Goal: Transaction & Acquisition: Purchase product/service

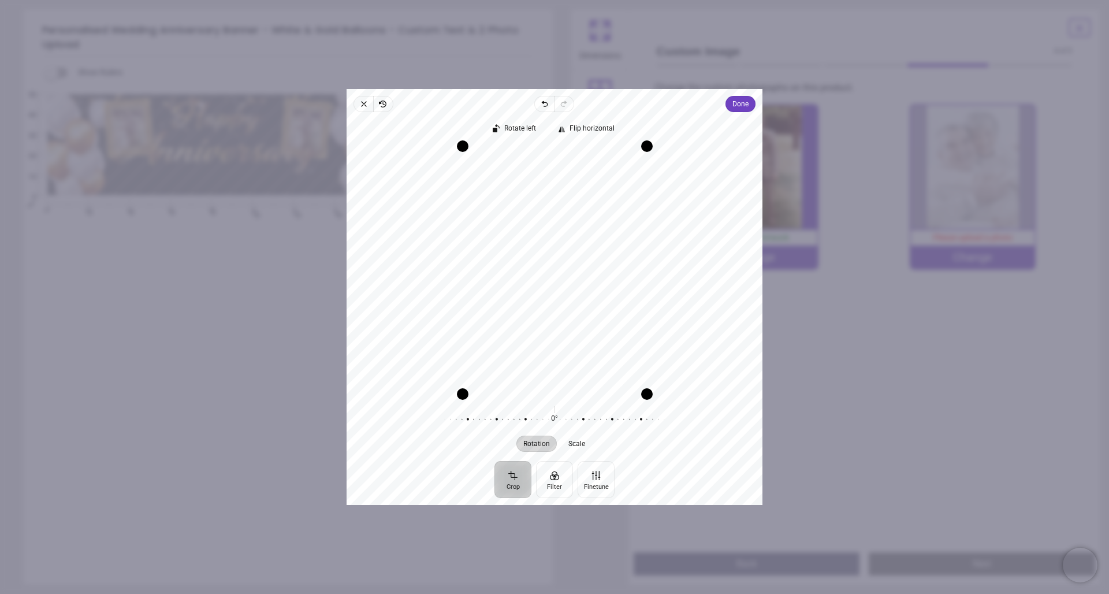
drag, startPoint x: 568, startPoint y: 259, endPoint x: 533, endPoint y: 259, distance: 35.2
click at [531, 260] on div "Recenter" at bounding box center [554, 270] width 397 height 247
drag, startPoint x: 536, startPoint y: 258, endPoint x: 581, endPoint y: 257, distance: 45.1
click at [581, 257] on div "Recenter" at bounding box center [554, 270] width 397 height 247
click at [575, 441] on span "Scale" at bounding box center [577, 443] width 17 height 7
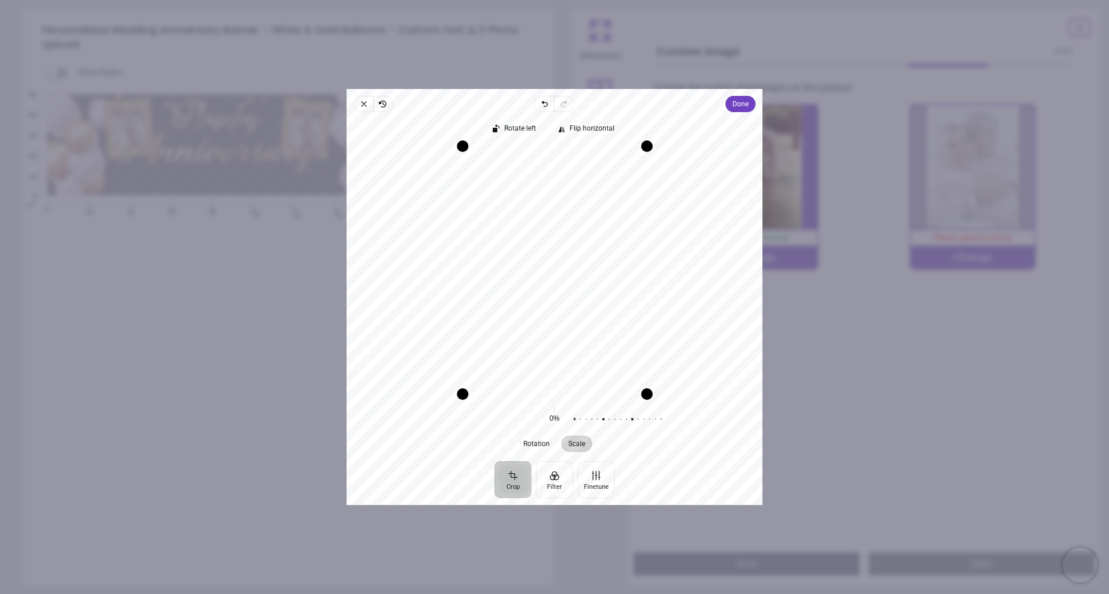
drag, startPoint x: 555, startPoint y: 417, endPoint x: 672, endPoint y: 432, distance: 118.7
click at [672, 432] on div "0% Reset" at bounding box center [555, 419] width 370 height 32
drag, startPoint x: 575, startPoint y: 417, endPoint x: 632, endPoint y: 421, distance: 56.7
click at [632, 421] on div at bounding box center [678, 419] width 222 height 32
drag, startPoint x: 649, startPoint y: 291, endPoint x: 675, endPoint y: 291, distance: 26.0
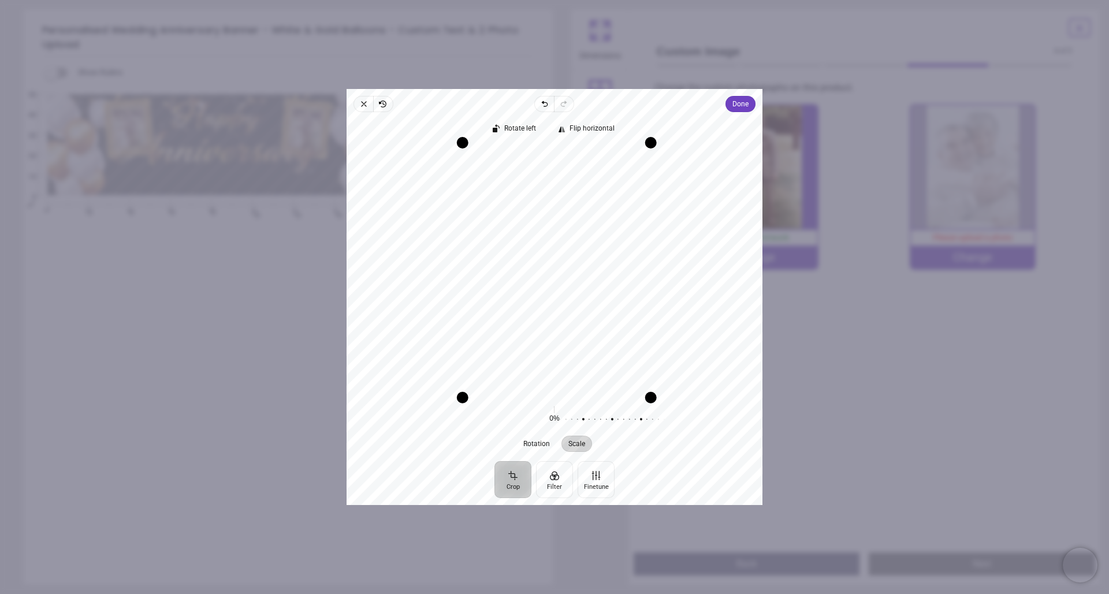
click at [675, 291] on div "Recenter" at bounding box center [554, 270] width 397 height 247
drag, startPoint x: 464, startPoint y: 265, endPoint x: 455, endPoint y: 266, distance: 8.7
click at [455, 266] on div "Drag edge l" at bounding box center [461, 269] width 12 height 251
drag, startPoint x: 464, startPoint y: 274, endPoint x: 419, endPoint y: 263, distance: 46.2
click at [419, 263] on div "Recenter" at bounding box center [554, 270] width 397 height 247
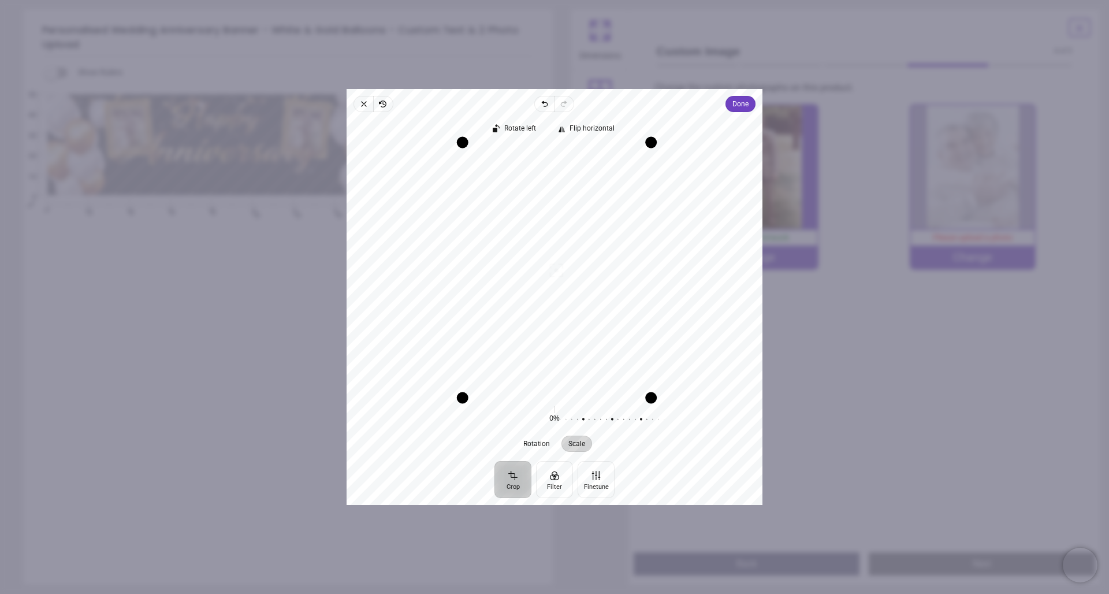
drag, startPoint x: 645, startPoint y: 239, endPoint x: 675, endPoint y: 237, distance: 30.1
click at [675, 237] on div "Recenter" at bounding box center [554, 270] width 397 height 247
click at [569, 224] on div "Recenter" at bounding box center [554, 270] width 397 height 247
click at [740, 103] on span "Done" at bounding box center [740, 104] width 16 height 14
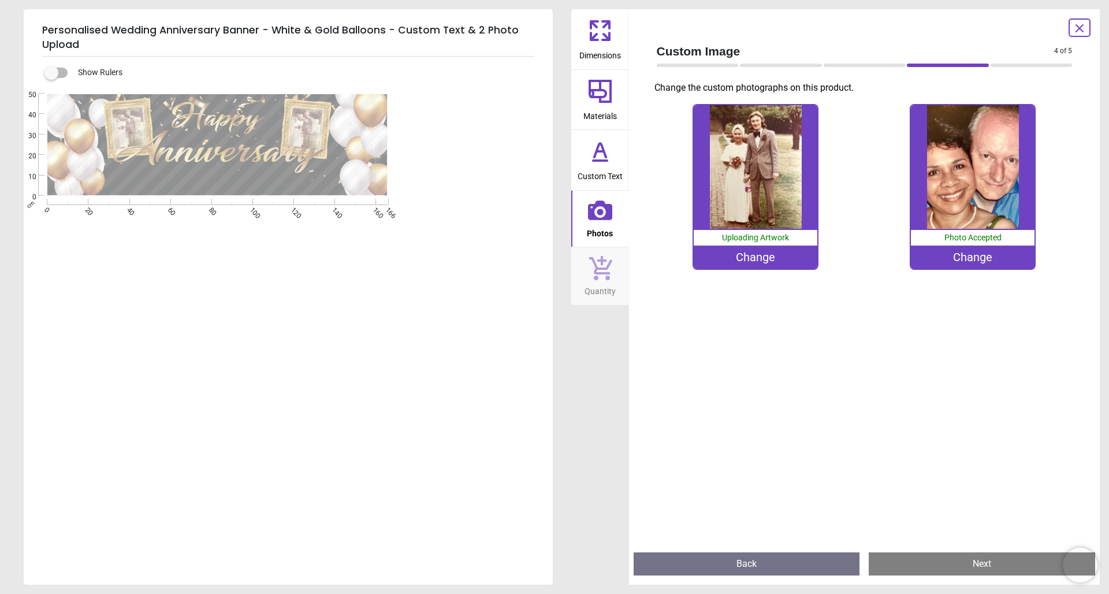
click at [976, 564] on button "Next" at bounding box center [982, 563] width 226 height 23
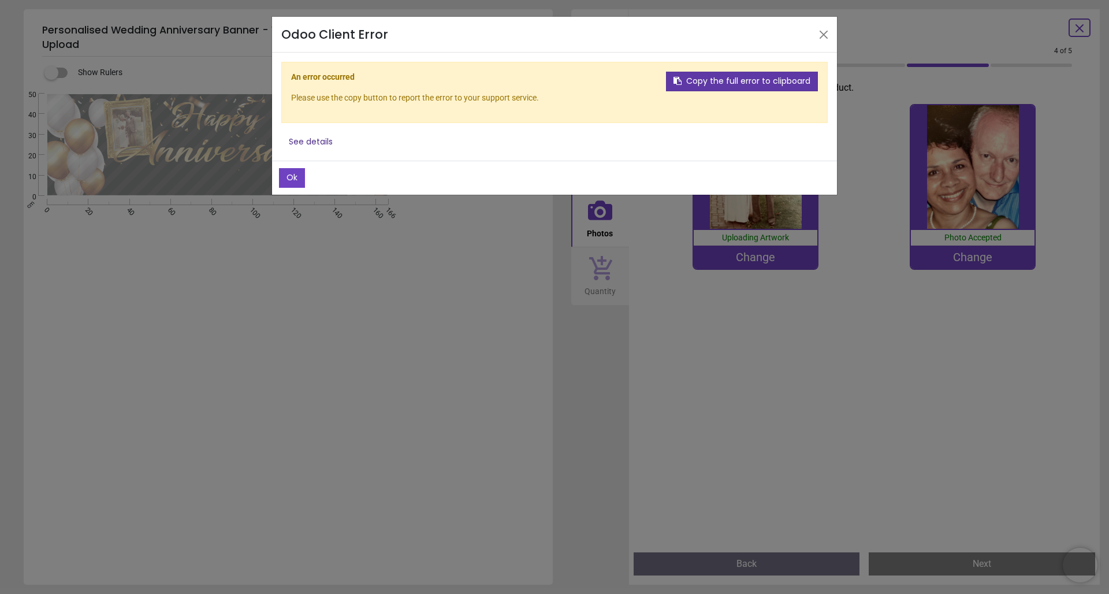
click at [737, 79] on button "Copy the full error to clipboard" at bounding box center [742, 82] width 152 height 20
click at [296, 180] on button "Ok" at bounding box center [292, 178] width 26 height 20
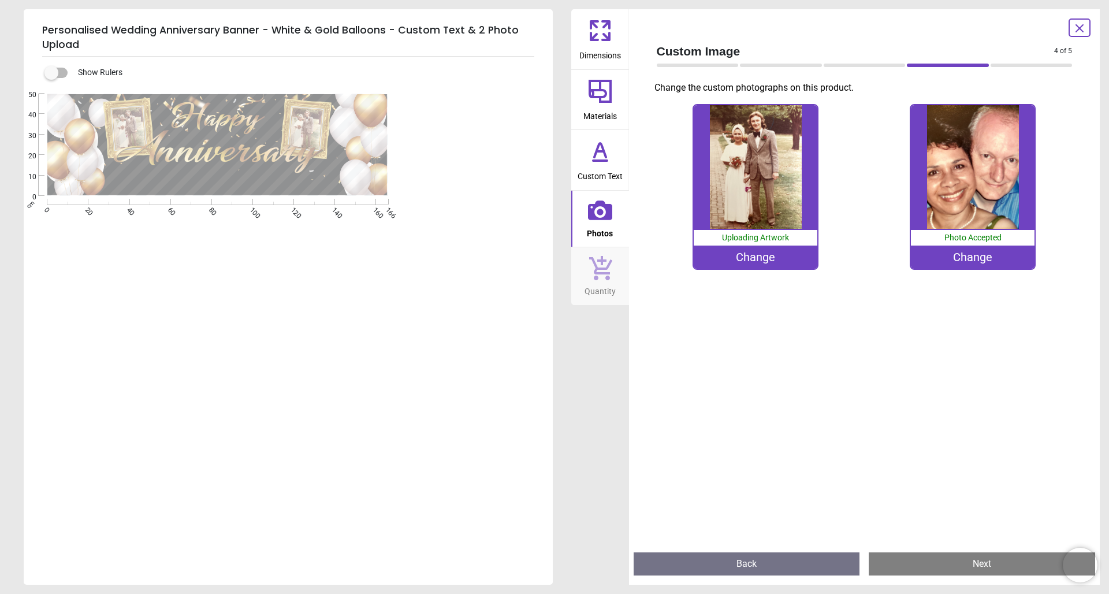
click at [613, 102] on icon at bounding box center [600, 91] width 28 height 28
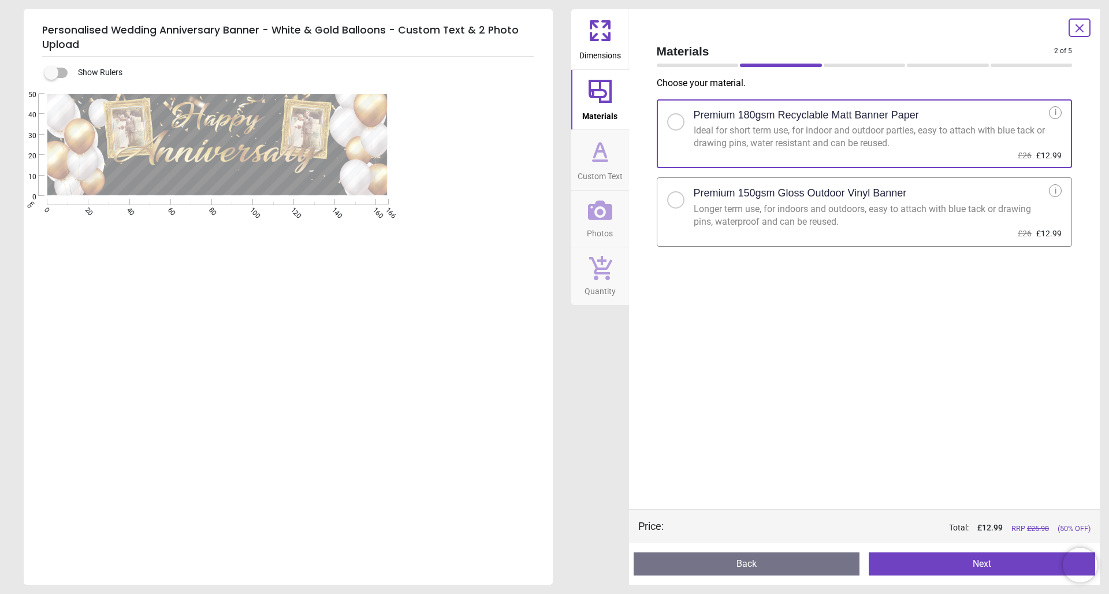
click at [599, 151] on icon at bounding box center [600, 151] width 7 height 0
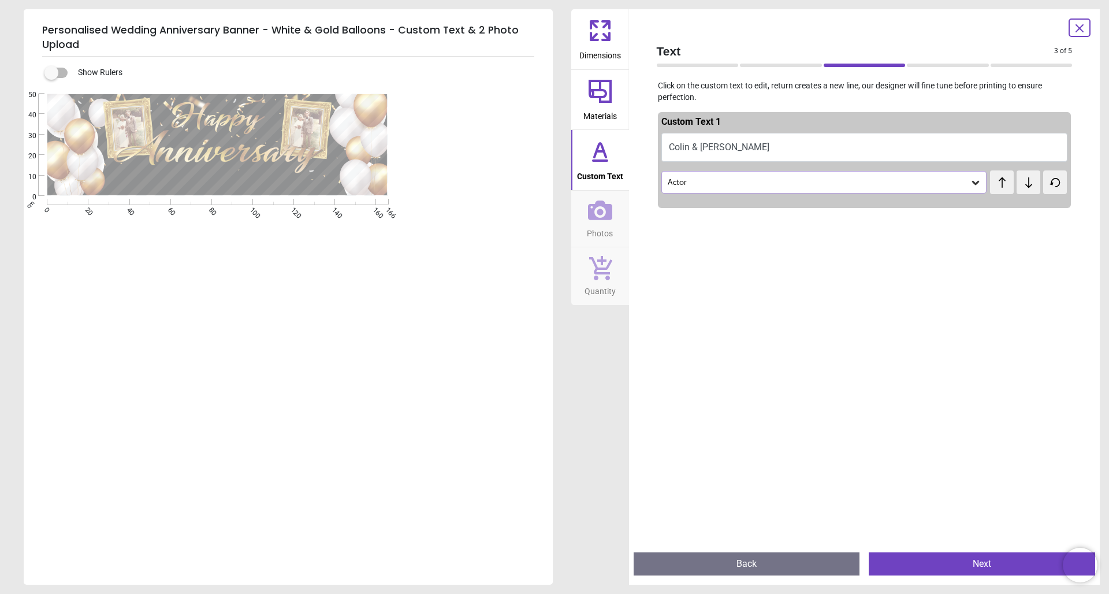
click at [604, 208] on icon at bounding box center [600, 210] width 24 height 24
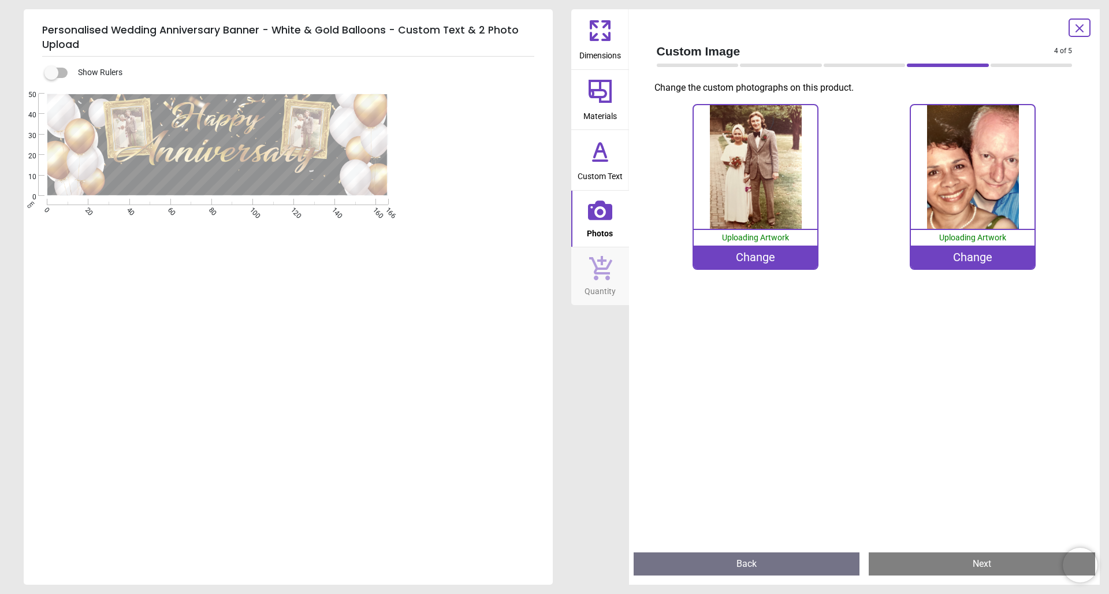
click at [603, 280] on span "Quantity" at bounding box center [600, 288] width 31 height 17
click at [596, 157] on icon at bounding box center [600, 151] width 28 height 28
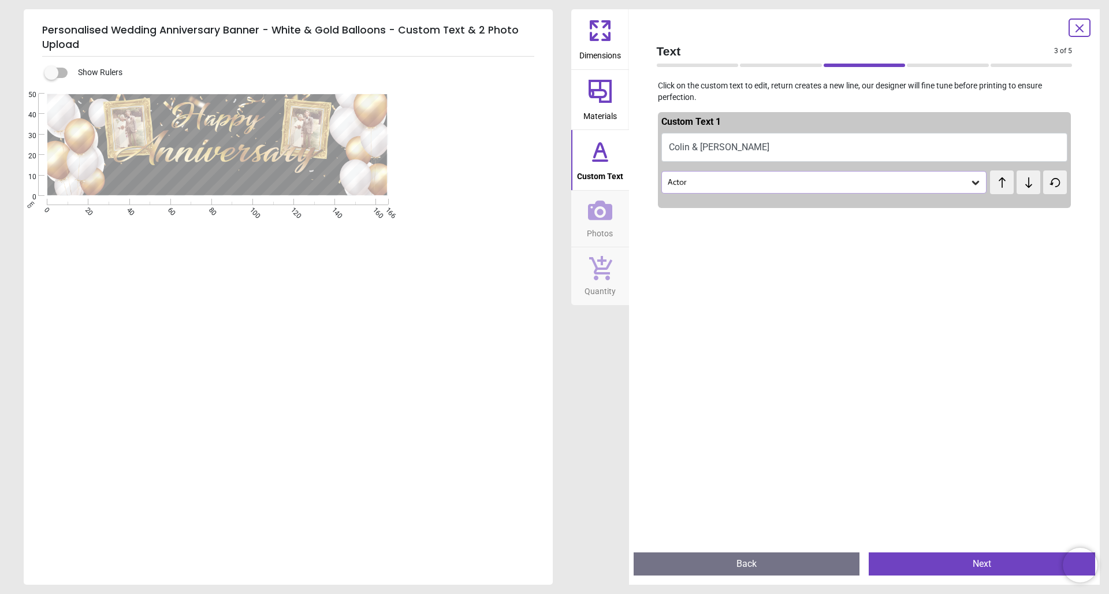
click at [605, 205] on icon at bounding box center [600, 210] width 24 height 20
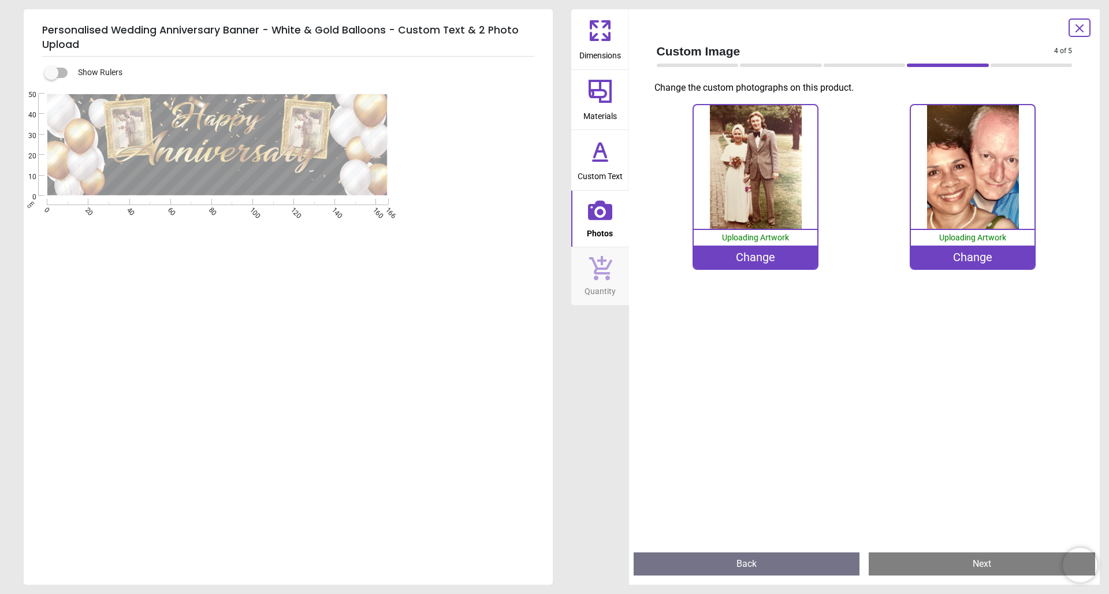
click at [598, 88] on icon at bounding box center [600, 91] width 28 height 28
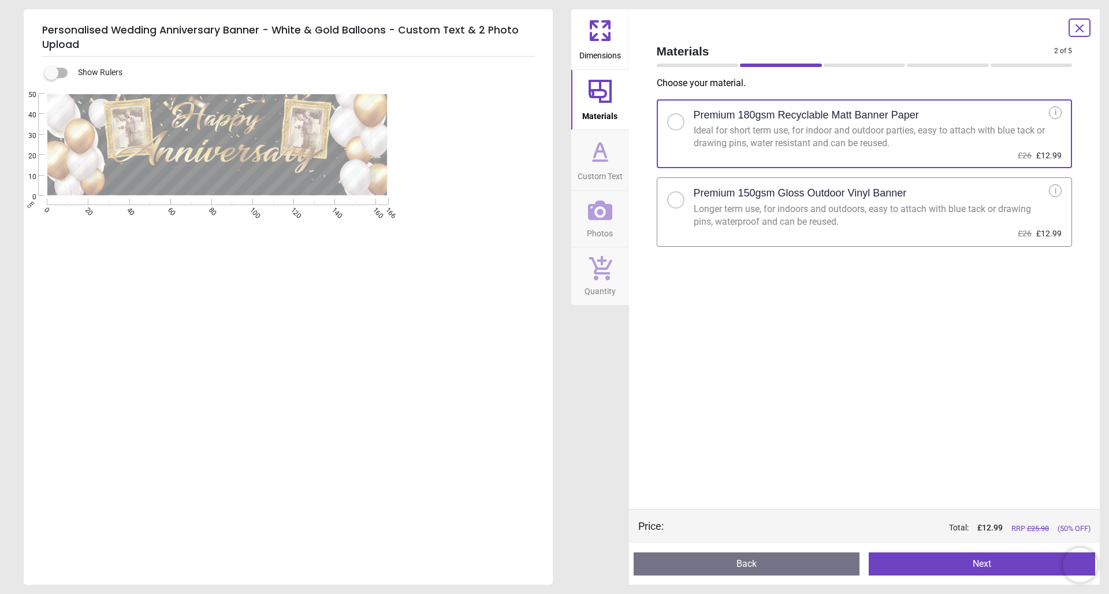
click at [598, 29] on icon at bounding box center [600, 31] width 28 height 28
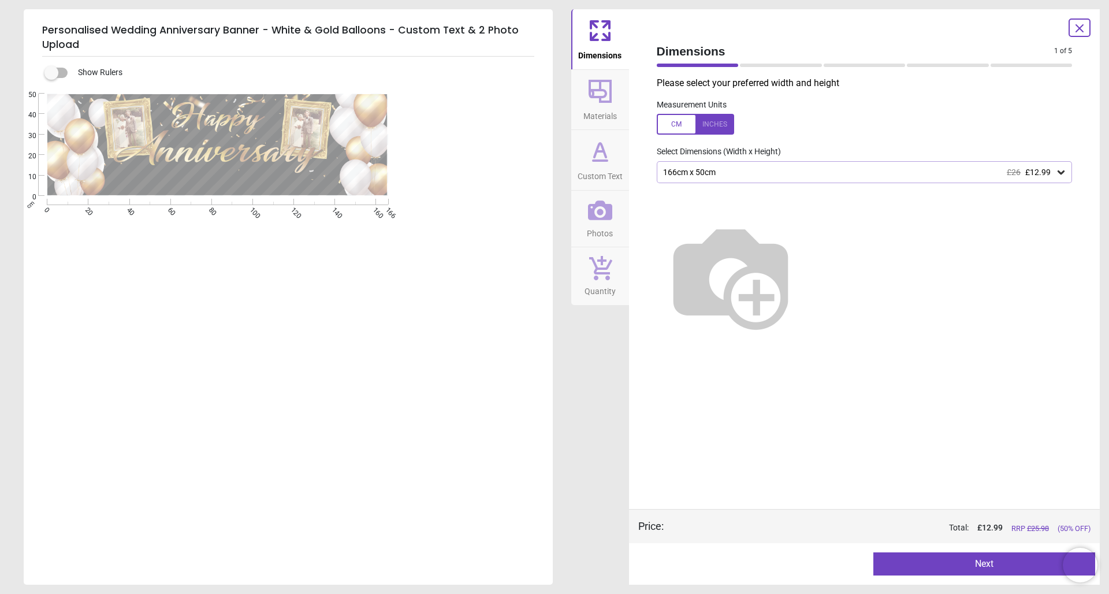
click at [597, 209] on icon at bounding box center [600, 210] width 24 height 24
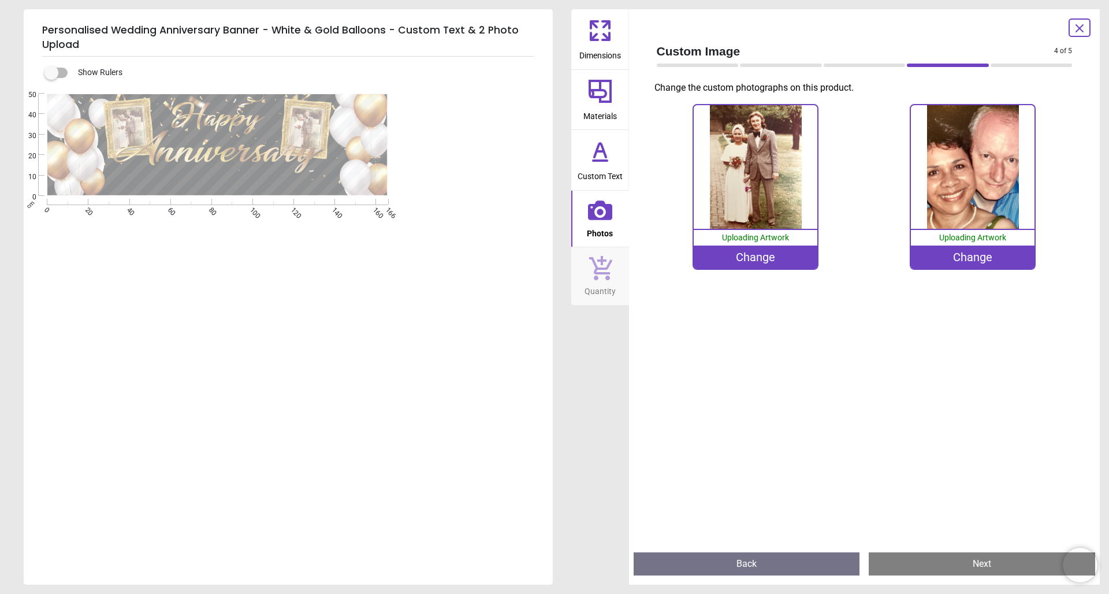
click at [981, 570] on button "Next" at bounding box center [982, 563] width 226 height 23
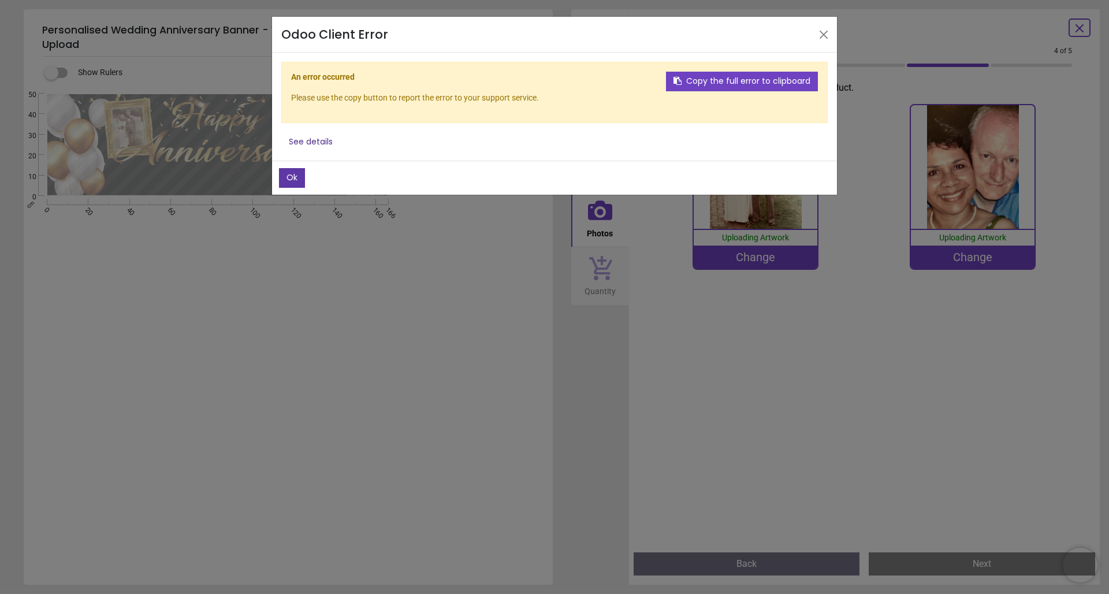
click at [295, 176] on button "Ok" at bounding box center [292, 178] width 26 height 20
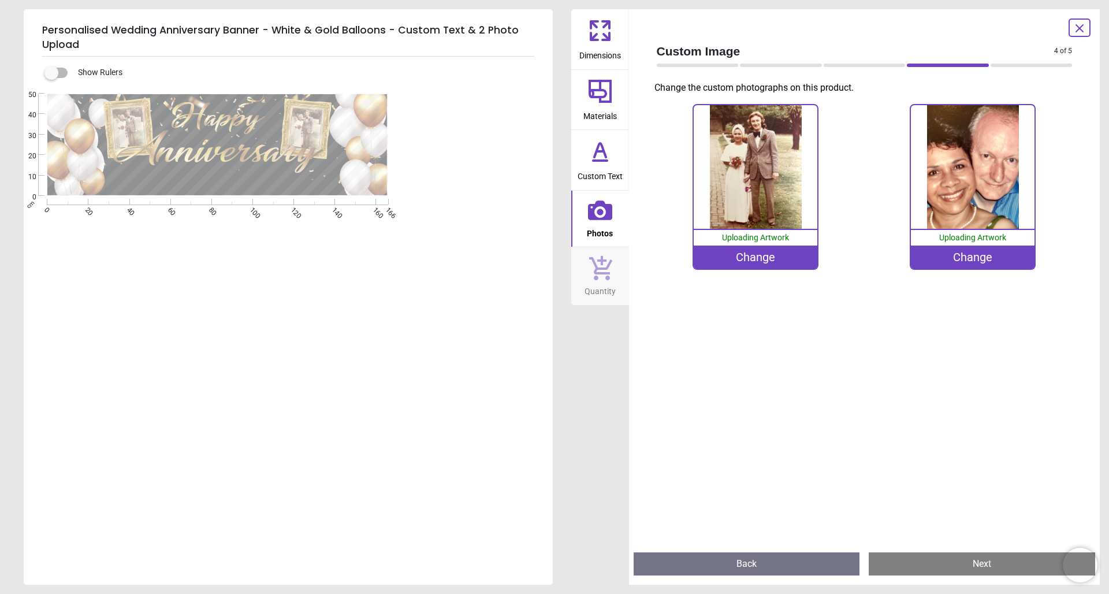
click at [984, 557] on button "Next" at bounding box center [982, 563] width 226 height 23
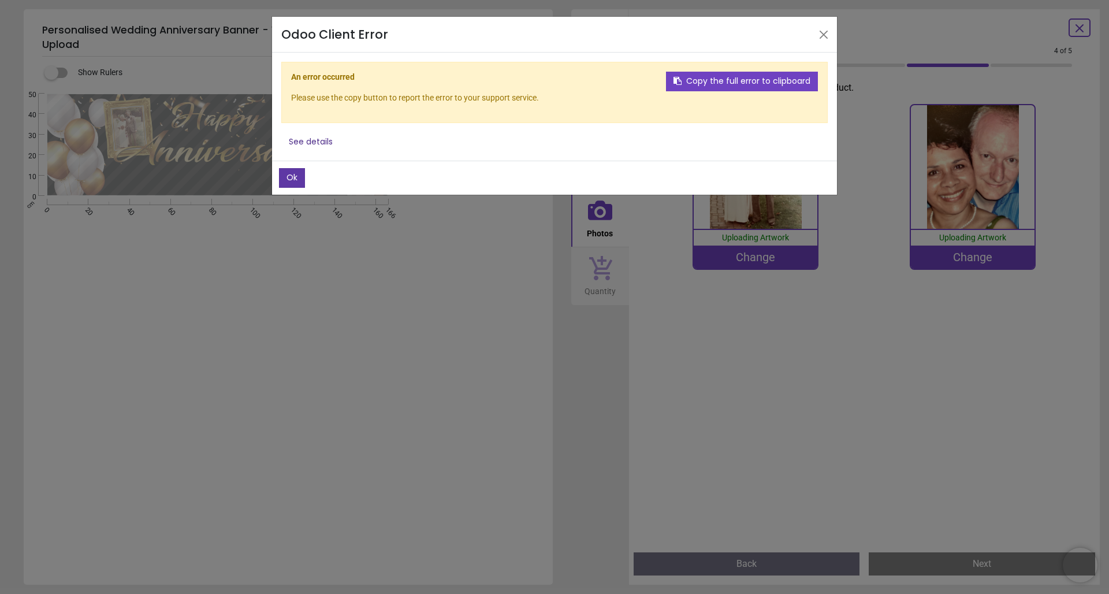
click at [289, 171] on button "Ok" at bounding box center [292, 178] width 26 height 20
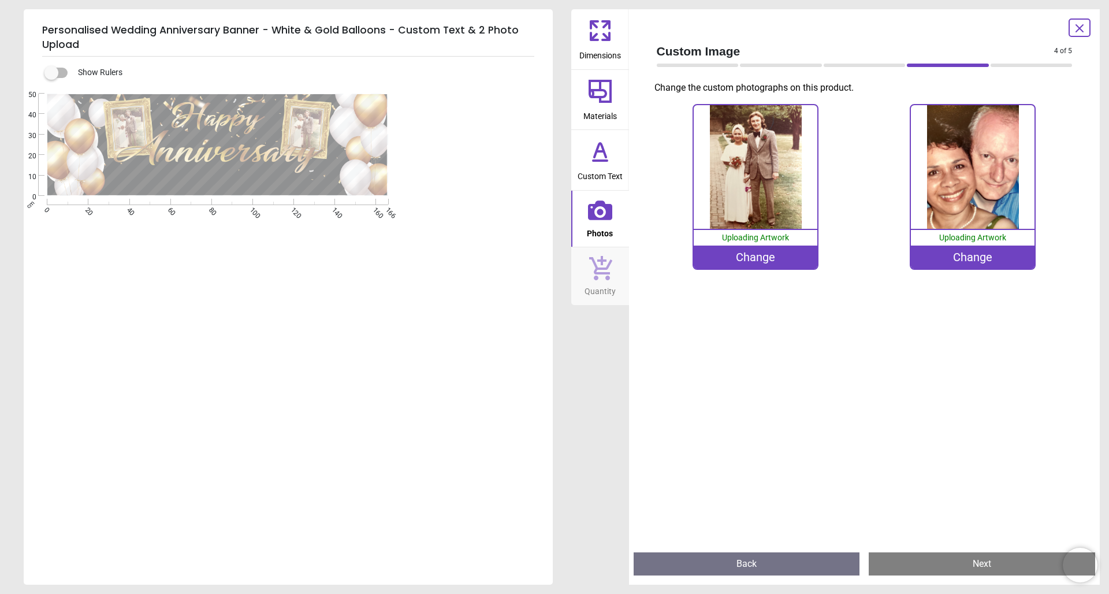
click at [560, 328] on div "**********" at bounding box center [554, 297] width 1109 height 594
